Goal: Task Accomplishment & Management: Manage account settings

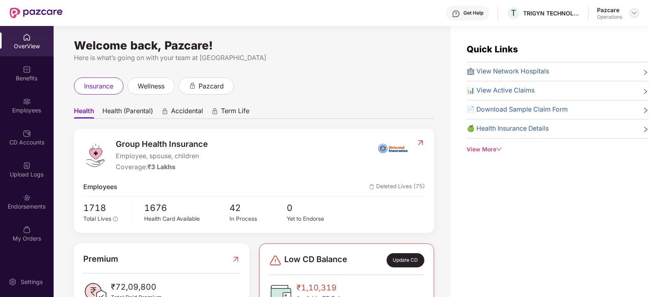
click at [634, 14] on img at bounding box center [634, 13] width 6 height 6
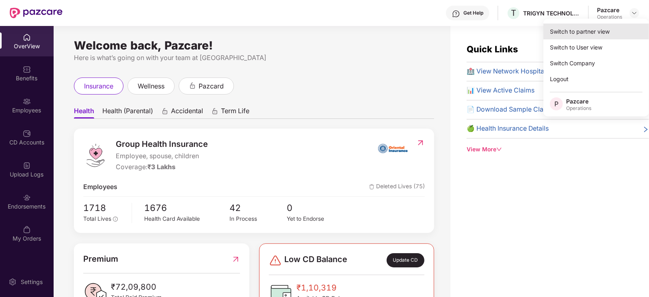
click at [596, 33] on div "Switch to partner view" at bounding box center [596, 32] width 106 height 16
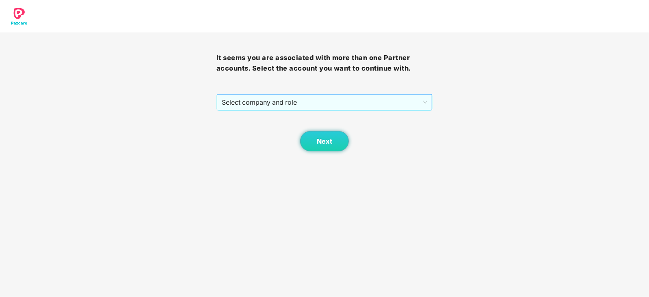
click at [342, 108] on span "Select company and role" at bounding box center [325, 102] width 206 height 15
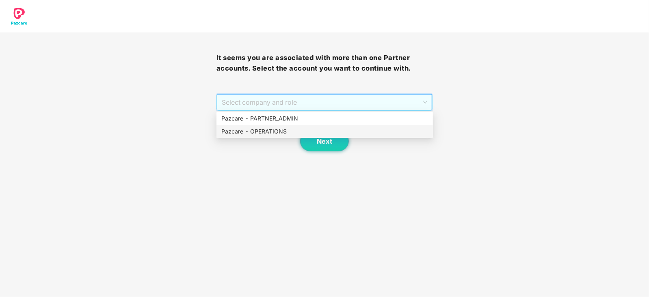
click at [289, 131] on div "Pazcare - OPERATIONS" at bounding box center [324, 131] width 207 height 9
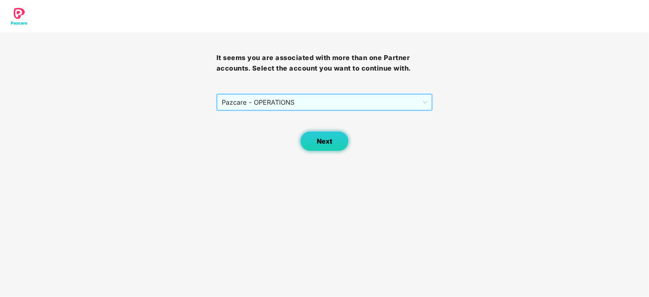
click at [329, 138] on span "Next" at bounding box center [324, 142] width 15 height 8
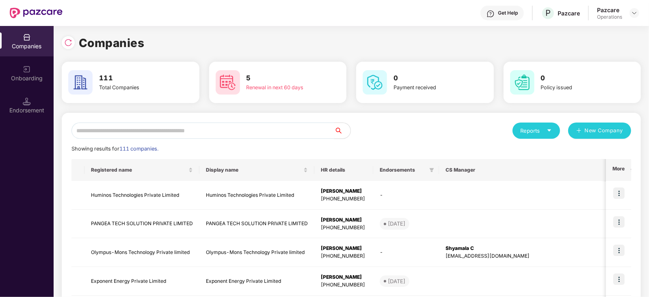
click at [140, 129] on input "text" at bounding box center [202, 131] width 263 height 16
paste input "**********"
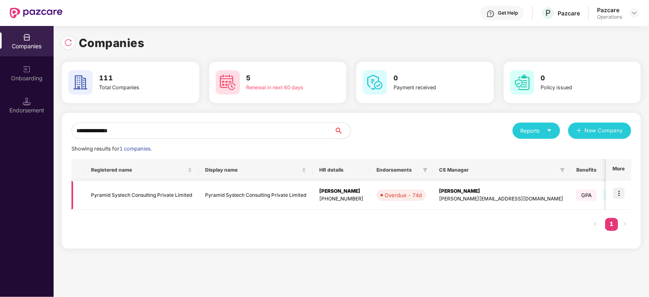
type input "**********"
click at [619, 194] on img at bounding box center [618, 193] width 11 height 11
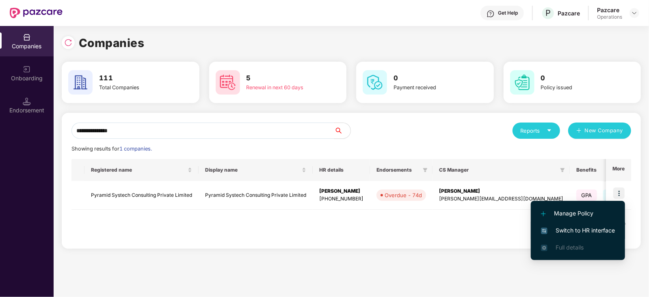
click at [586, 227] on span "Switch to HR interface" at bounding box center [578, 230] width 74 height 9
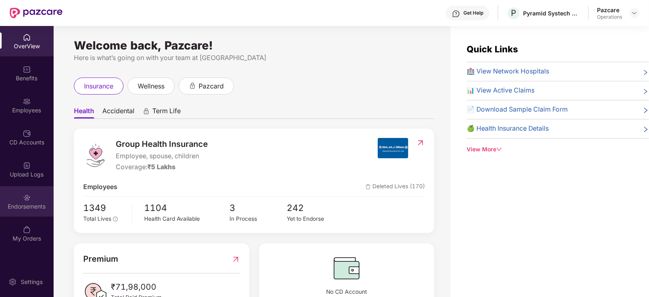
click at [26, 208] on div "Endorsements" at bounding box center [27, 207] width 54 height 8
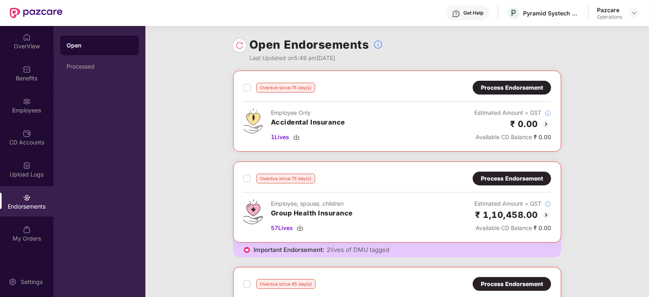
click at [632, 17] on div at bounding box center [634, 13] width 10 height 10
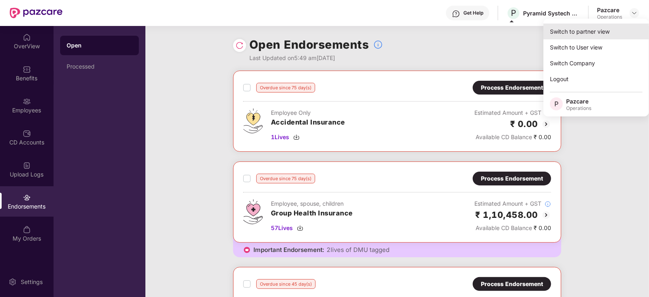
click at [599, 37] on div "Switch to partner view" at bounding box center [596, 32] width 106 height 16
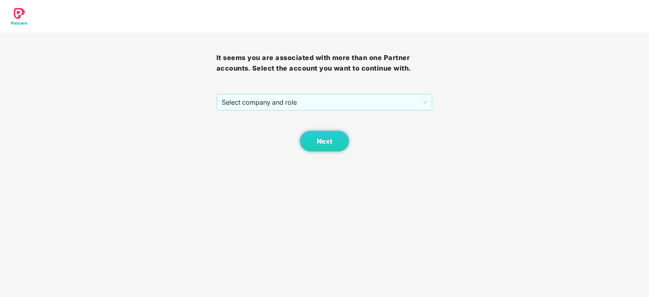
drag, startPoint x: 252, startPoint y: 106, endPoint x: 251, endPoint y: 111, distance: 5.7
click at [251, 106] on span "Select company and role" at bounding box center [325, 102] width 206 height 15
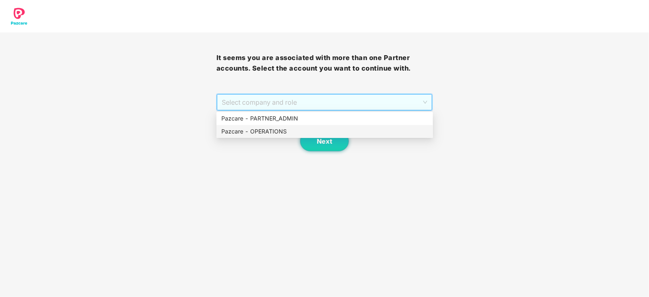
click at [243, 131] on div "Pazcare - OPERATIONS" at bounding box center [324, 131] width 207 height 9
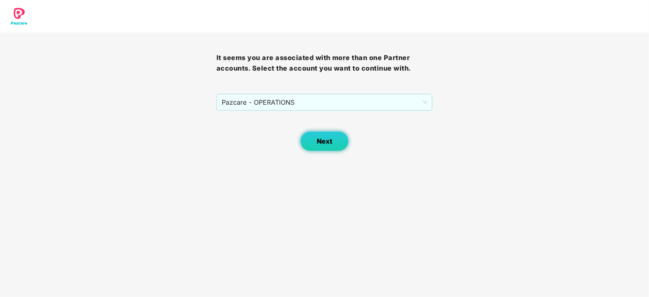
click at [320, 134] on button "Next" at bounding box center [324, 141] width 49 height 20
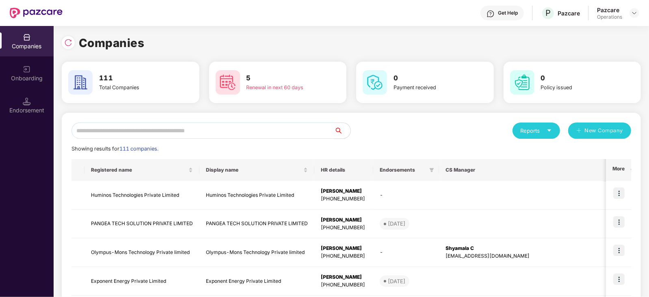
click at [191, 134] on input "text" at bounding box center [202, 131] width 263 height 16
paste input "*****"
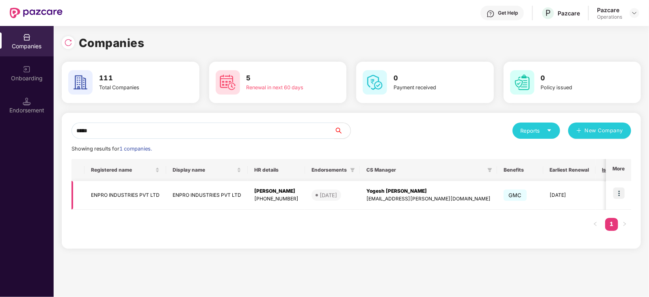
type input "*****"
click at [137, 197] on td "ENPRO INDUSTRIES PVT LTD" at bounding box center [125, 195] width 82 height 29
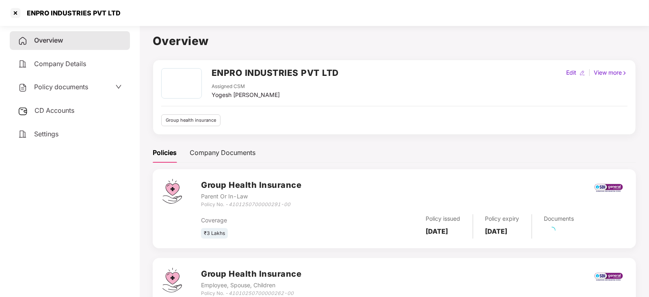
click at [62, 112] on span "CD Accounts" at bounding box center [55, 110] width 40 height 8
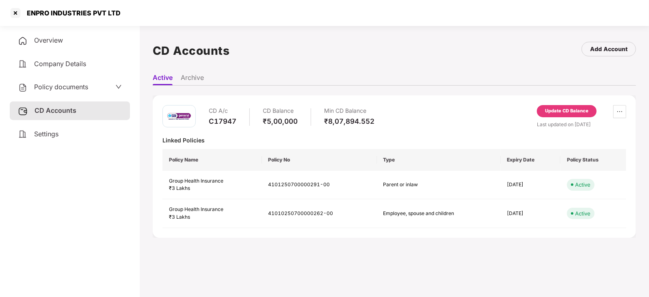
click at [567, 104] on div "CD A/c C17947 CD Balance ₹5,00,000 Min CD Balance ₹8,07,894.552 Update CD Balan…" at bounding box center [394, 166] width 483 height 143
click at [567, 106] on div "Update CD Balance" at bounding box center [567, 111] width 60 height 12
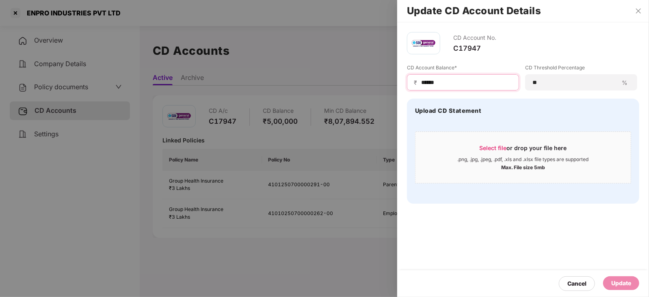
drag, startPoint x: 444, startPoint y: 83, endPoint x: 407, endPoint y: 84, distance: 37.0
click at [407, 84] on div "₹ ******" at bounding box center [463, 82] width 112 height 16
paste input
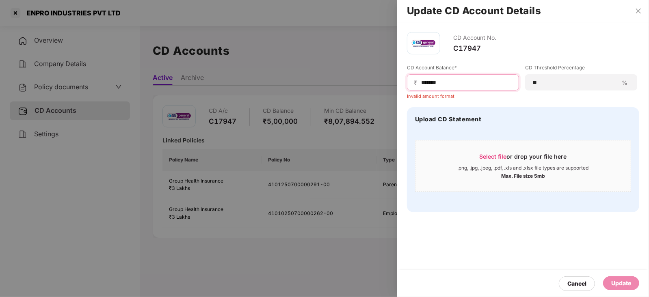
click at [421, 84] on input "******" at bounding box center [466, 82] width 92 height 9
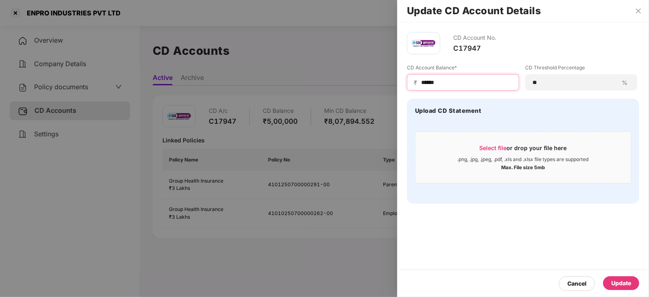
type input "******"
click at [615, 288] on div "Update" at bounding box center [621, 284] width 36 height 14
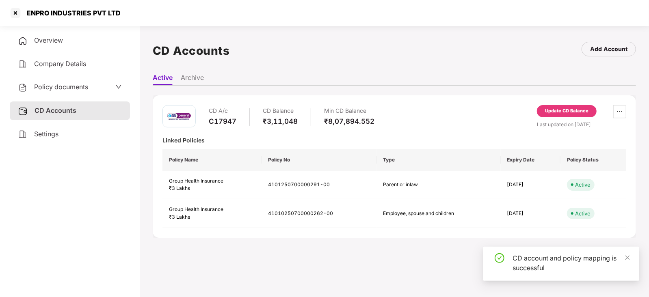
click at [71, 91] on span "Policy documents" at bounding box center [61, 87] width 54 height 8
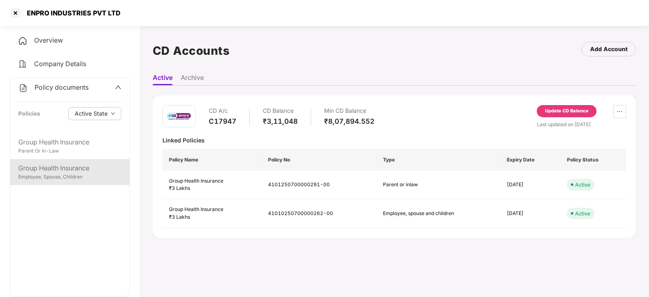
click at [69, 172] on div "Group Health Insurance" at bounding box center [69, 168] width 103 height 10
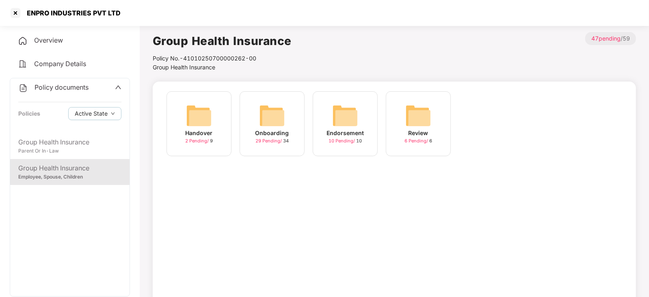
click at [339, 115] on img at bounding box center [345, 116] width 26 height 26
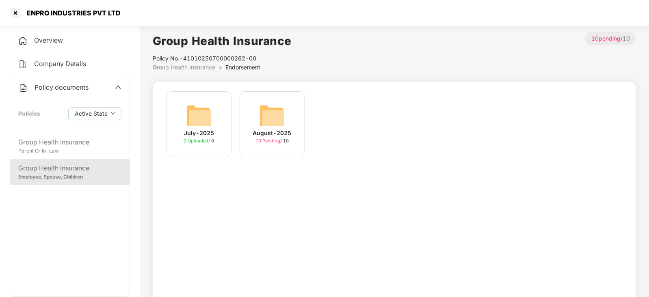
click at [279, 120] on img at bounding box center [272, 116] width 26 height 26
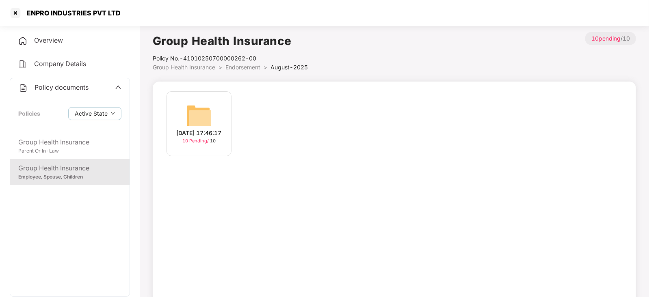
click at [195, 110] on img at bounding box center [199, 116] width 26 height 26
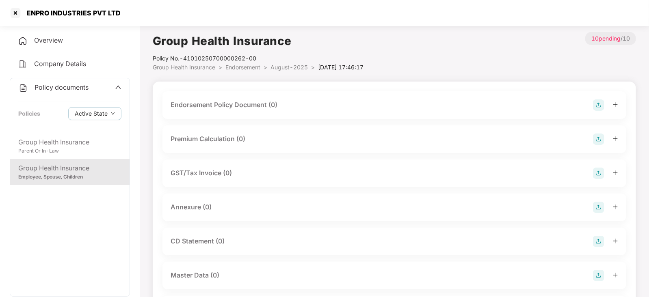
click at [598, 104] on img at bounding box center [598, 104] width 11 height 11
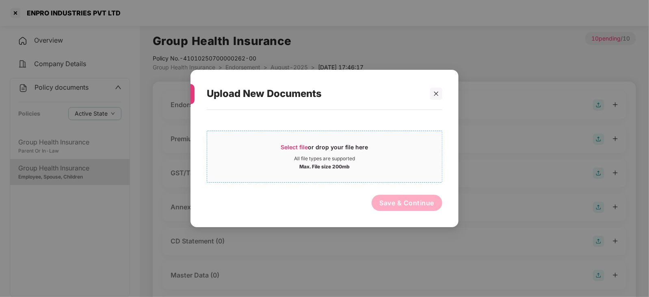
click at [295, 144] on span "Select file" at bounding box center [294, 147] width 27 height 7
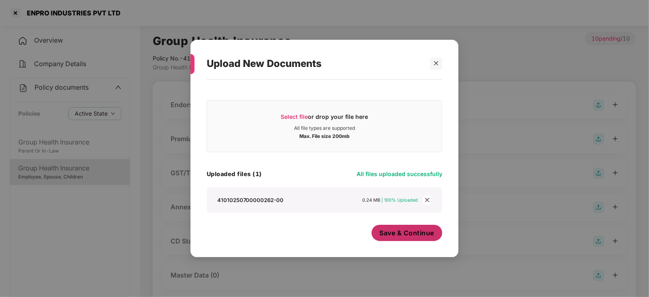
click at [400, 229] on span "Save & Continue" at bounding box center [407, 233] width 55 height 9
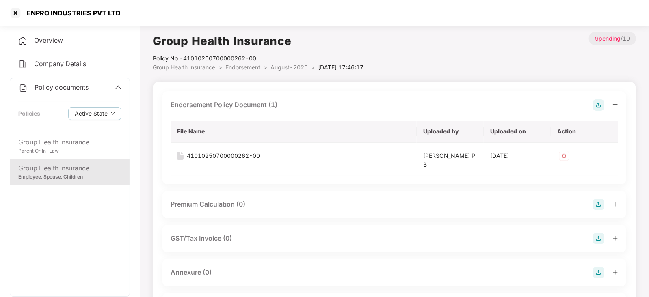
click at [596, 202] on img at bounding box center [598, 204] width 11 height 11
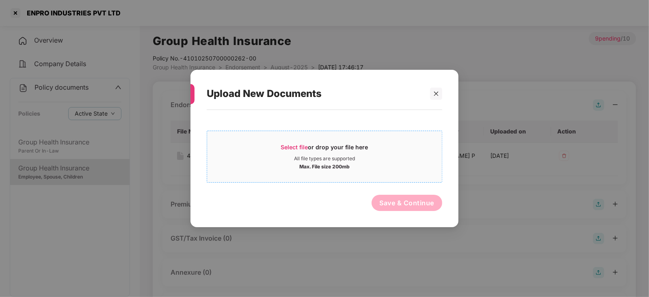
click at [290, 145] on span "Select file" at bounding box center [294, 147] width 27 height 7
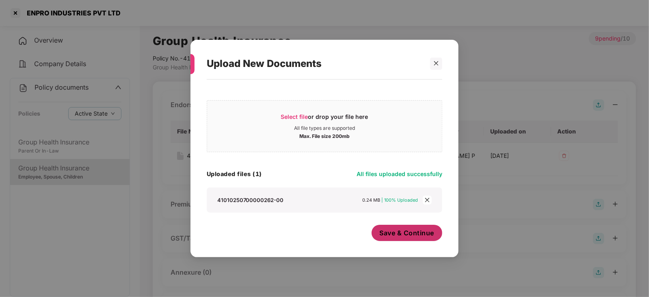
click at [403, 233] on span "Save & Continue" at bounding box center [407, 233] width 55 height 9
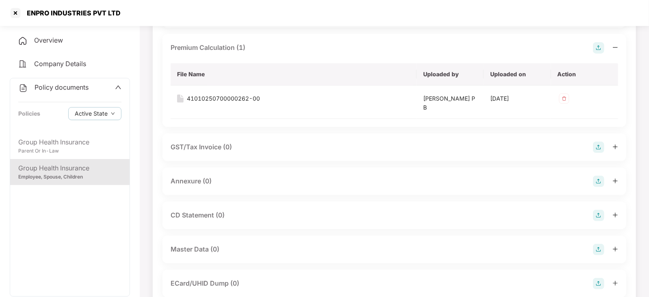
scroll to position [203, 0]
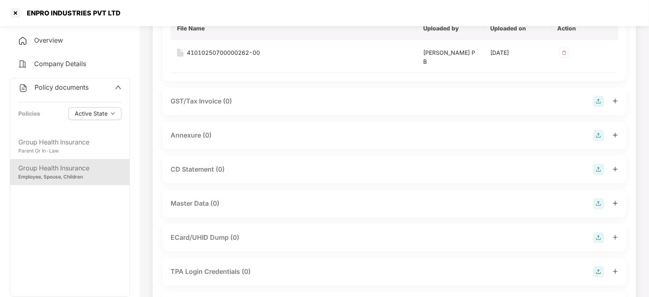
click at [597, 137] on img at bounding box center [598, 135] width 11 height 11
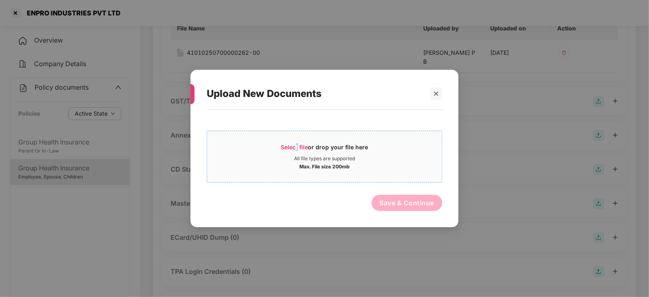
click at [297, 145] on span "Select file" at bounding box center [294, 147] width 27 height 7
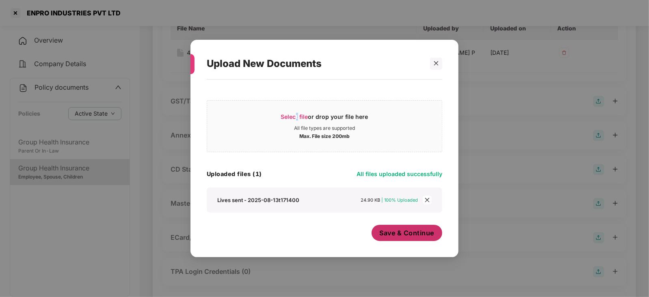
click at [383, 235] on span "Save & Continue" at bounding box center [407, 233] width 55 height 9
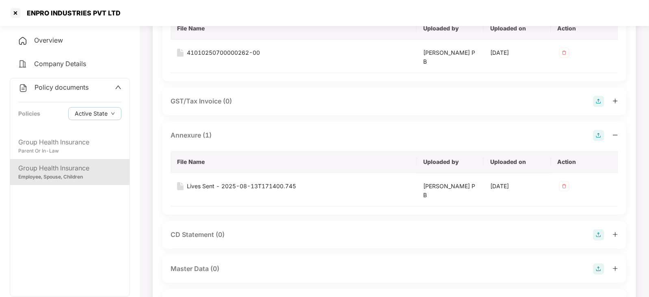
click at [601, 266] on img at bounding box center [598, 269] width 11 height 11
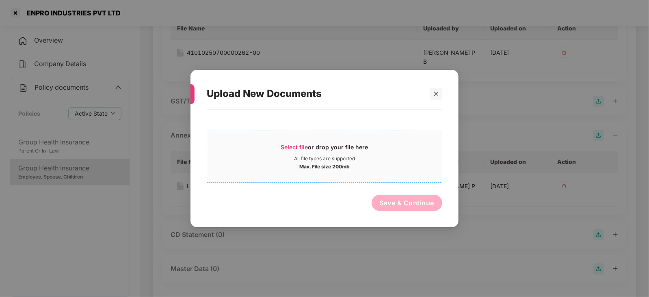
click at [282, 149] on span "Select file" at bounding box center [294, 147] width 27 height 7
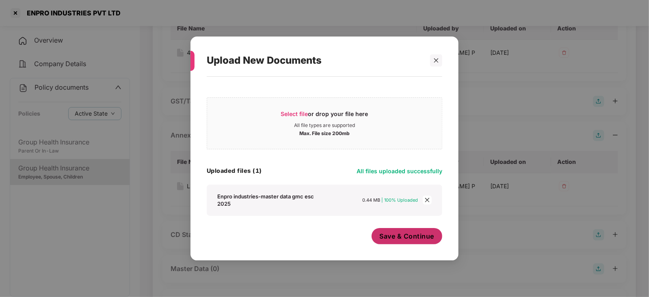
click at [418, 234] on span "Save & Continue" at bounding box center [407, 236] width 55 height 9
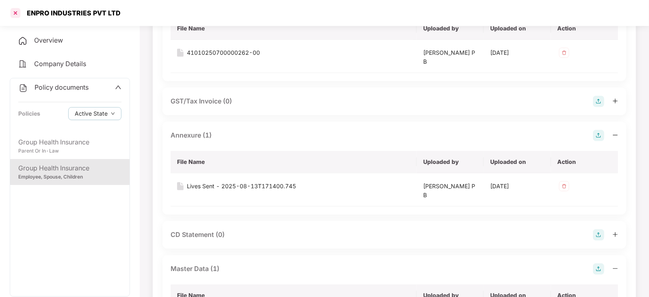
click at [13, 11] on div at bounding box center [15, 12] width 13 height 13
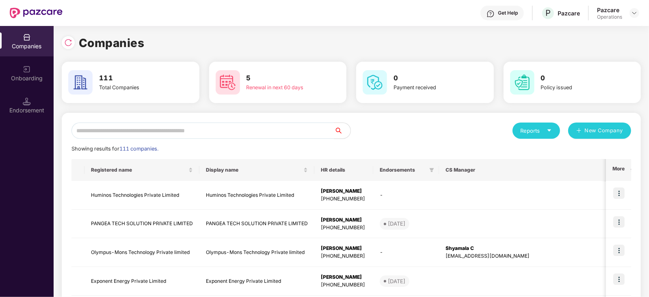
scroll to position [0, 0]
click at [191, 133] on input "text" at bounding box center [202, 131] width 263 height 16
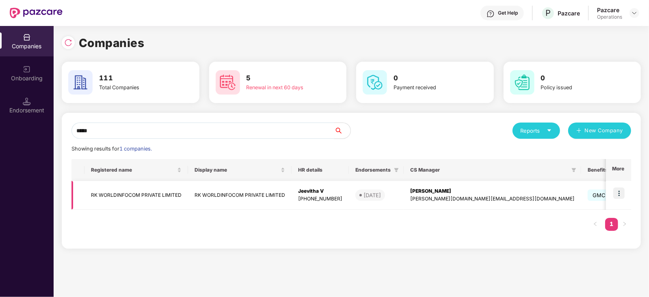
type input "*****"
click at [629, 192] on td at bounding box center [618, 195] width 25 height 29
click at [626, 192] on td at bounding box center [618, 195] width 25 height 29
click at [622, 194] on img at bounding box center [618, 193] width 11 height 11
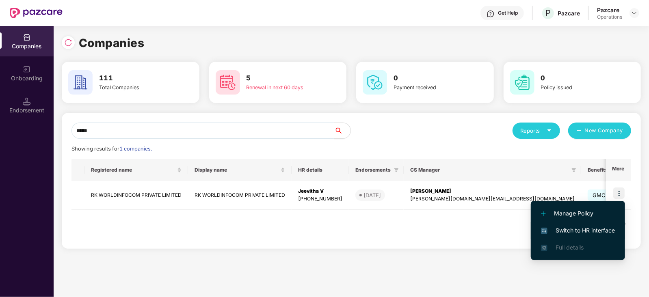
click at [599, 230] on span "Switch to HR interface" at bounding box center [578, 230] width 74 height 9
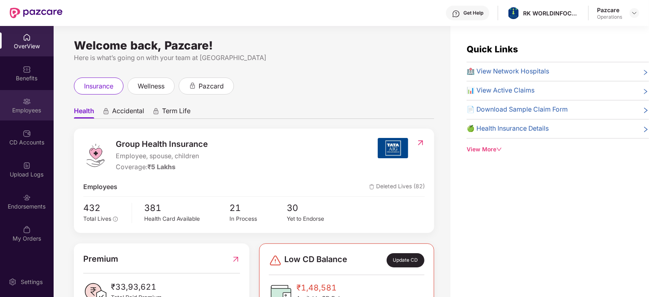
click at [20, 115] on div "Employees" at bounding box center [27, 105] width 54 height 30
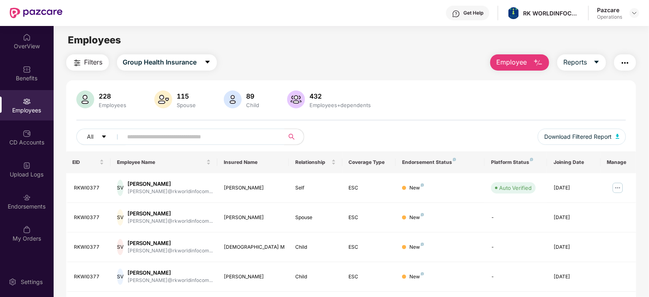
click at [203, 136] on input "text" at bounding box center [201, 137] width 146 height 12
paste input "********"
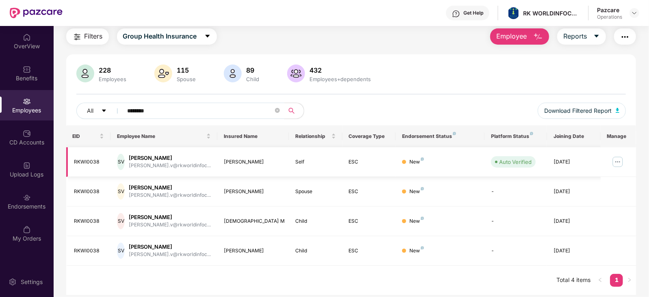
scroll to position [26, 0]
drag, startPoint x: 166, startPoint y: 105, endPoint x: 99, endPoint y: 105, distance: 66.6
click at [99, 105] on div "All ********" at bounding box center [213, 111] width 275 height 16
paste input "text"
type input "********"
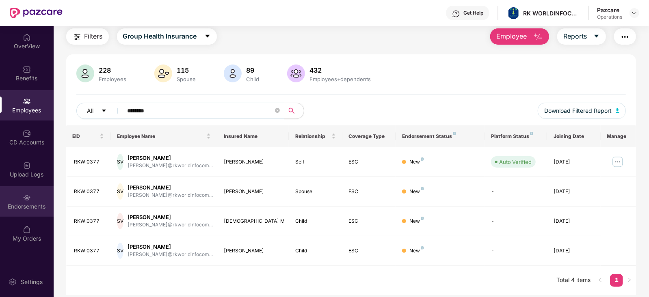
click at [29, 211] on div "Endorsements" at bounding box center [27, 201] width 54 height 30
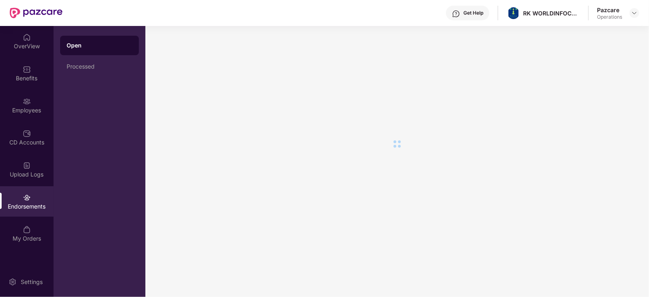
scroll to position [0, 0]
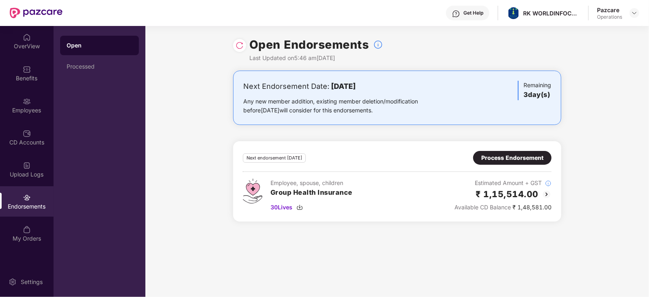
click at [516, 154] on div "Process Endorsement" at bounding box center [512, 158] width 62 height 9
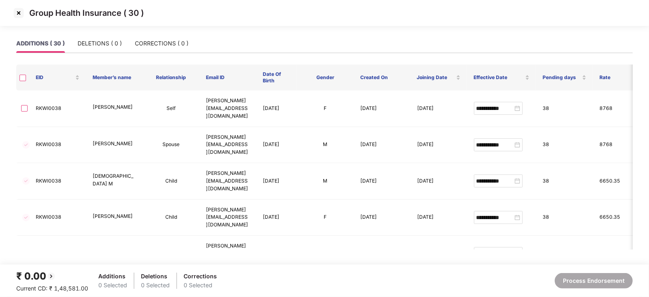
click at [20, 14] on img at bounding box center [18, 12] width 13 height 13
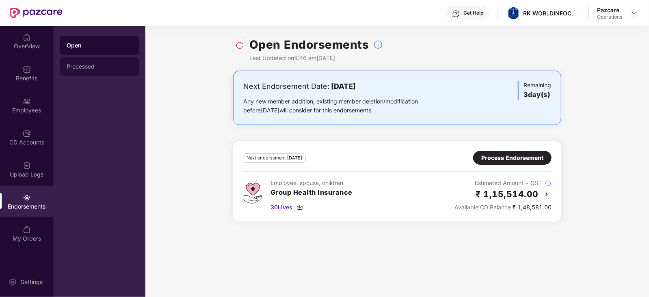
click at [85, 61] on div "Processed" at bounding box center [99, 66] width 79 height 19
